Goal: Information Seeking & Learning: Find specific page/section

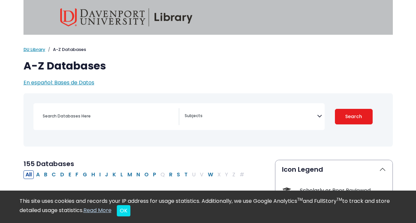
select select "Database Subject Filter"
click at [109, 116] on input "Search database by title or keyword" at bounding box center [109, 116] width 140 height 10
paste input "MKTG 212"
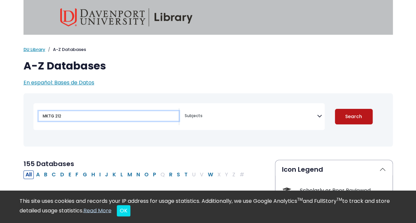
type input "MKTG 212"
click at [342, 113] on button "Search" at bounding box center [354, 117] width 38 height 16
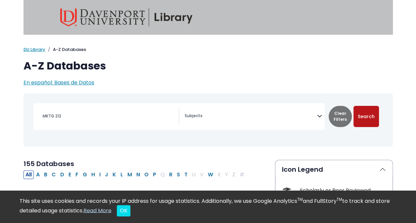
select select "Database Subject Filter"
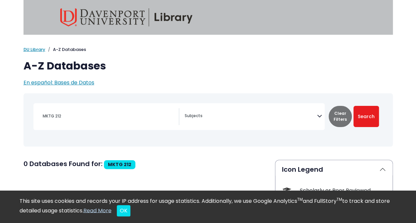
click at [320, 115] on icon "Search filters" at bounding box center [319, 115] width 5 height 10
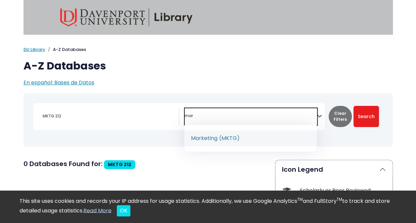
type textarea "mar"
select select "219072"
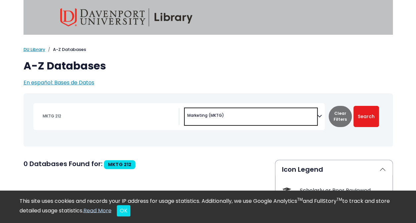
scroll to position [290, 0]
click at [107, 119] on input "MKTG 212" at bounding box center [109, 116] width 140 height 10
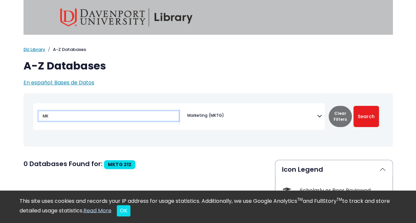
type input "M"
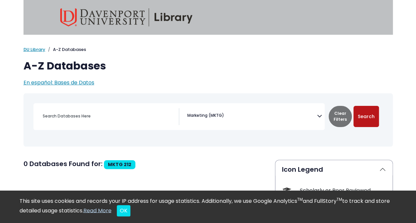
click at [364, 117] on button "Search" at bounding box center [367, 116] width 26 height 21
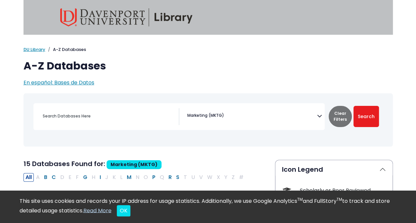
type input "MKTG 212"
select select "Database Subject Filter"
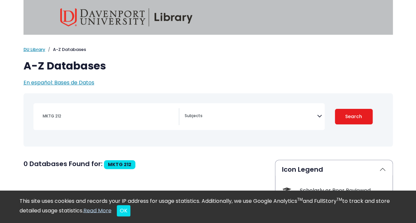
select select "Database Subject Filter"
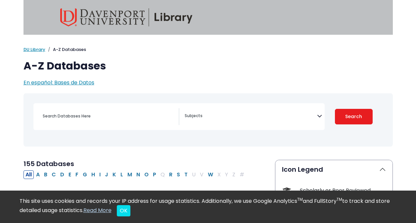
select select "Database Subject Filter"
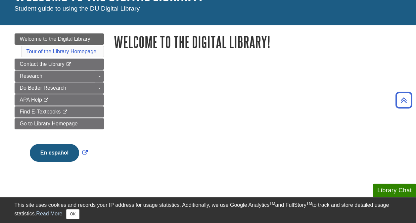
scroll to position [51, 0]
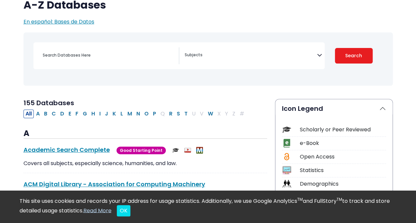
scroll to position [63, 0]
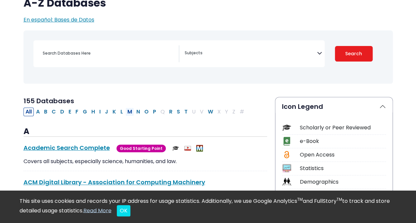
click at [126, 113] on button "M" at bounding box center [130, 112] width 9 height 9
select select "Database Subject Filter"
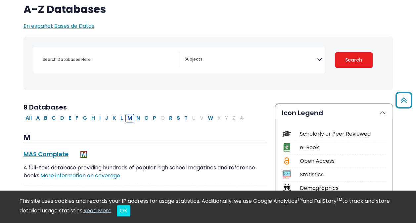
scroll to position [56, 0]
click at [303, 52] on span "Search filters" at bounding box center [251, 60] width 132 height 17
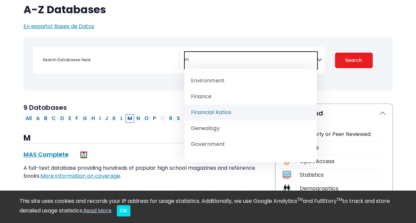
scroll to position [0, 0]
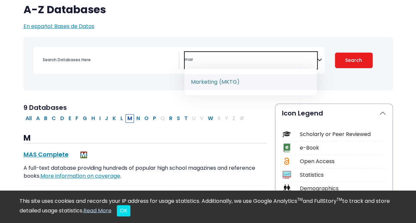
type textarea "mar"
select select "219072"
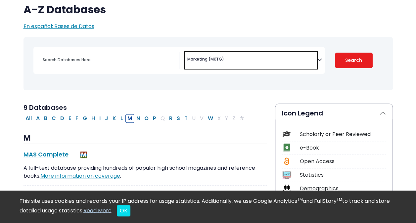
scroll to position [290, 0]
click at [345, 58] on button "Search" at bounding box center [354, 61] width 38 height 16
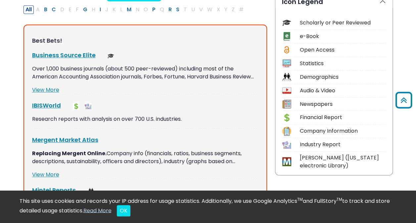
scroll to position [166, 0]
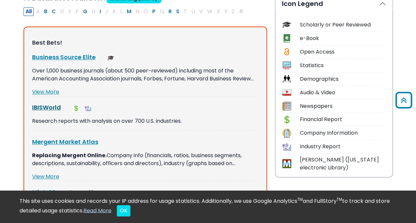
click at [54, 108] on link "IBISWorld This link opens in a new window" at bounding box center [46, 107] width 29 height 8
